Goal: Task Accomplishment & Management: Manage account settings

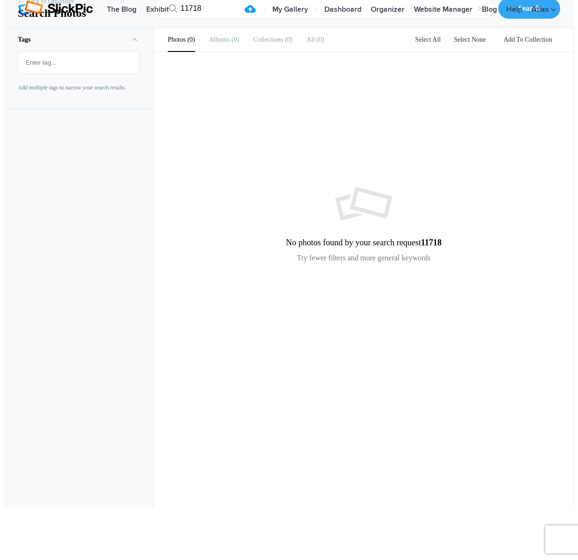
click at [224, 19] on input "11718" at bounding box center [324, 8] width 340 height 21
click at [401, 19] on link "Organizer" at bounding box center [387, 9] width 43 height 19
